Goal: Task Accomplishment & Management: Manage account settings

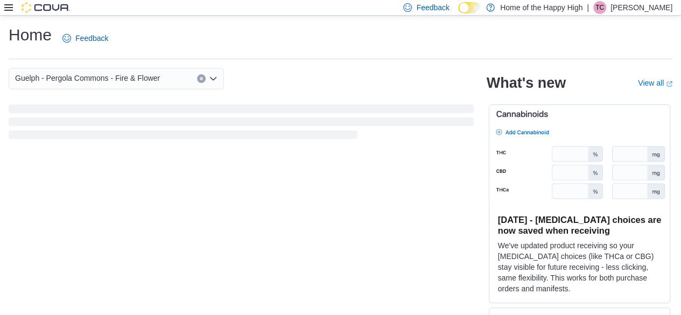
click at [664, 10] on p "Taylor Corbett" at bounding box center [642, 7] width 62 height 13
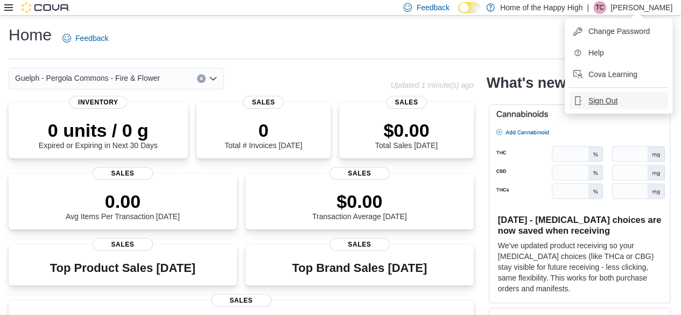
click at [612, 96] on span "Sign Out" at bounding box center [603, 100] width 29 height 11
